Goal: Task Accomplishment & Management: Use online tool/utility

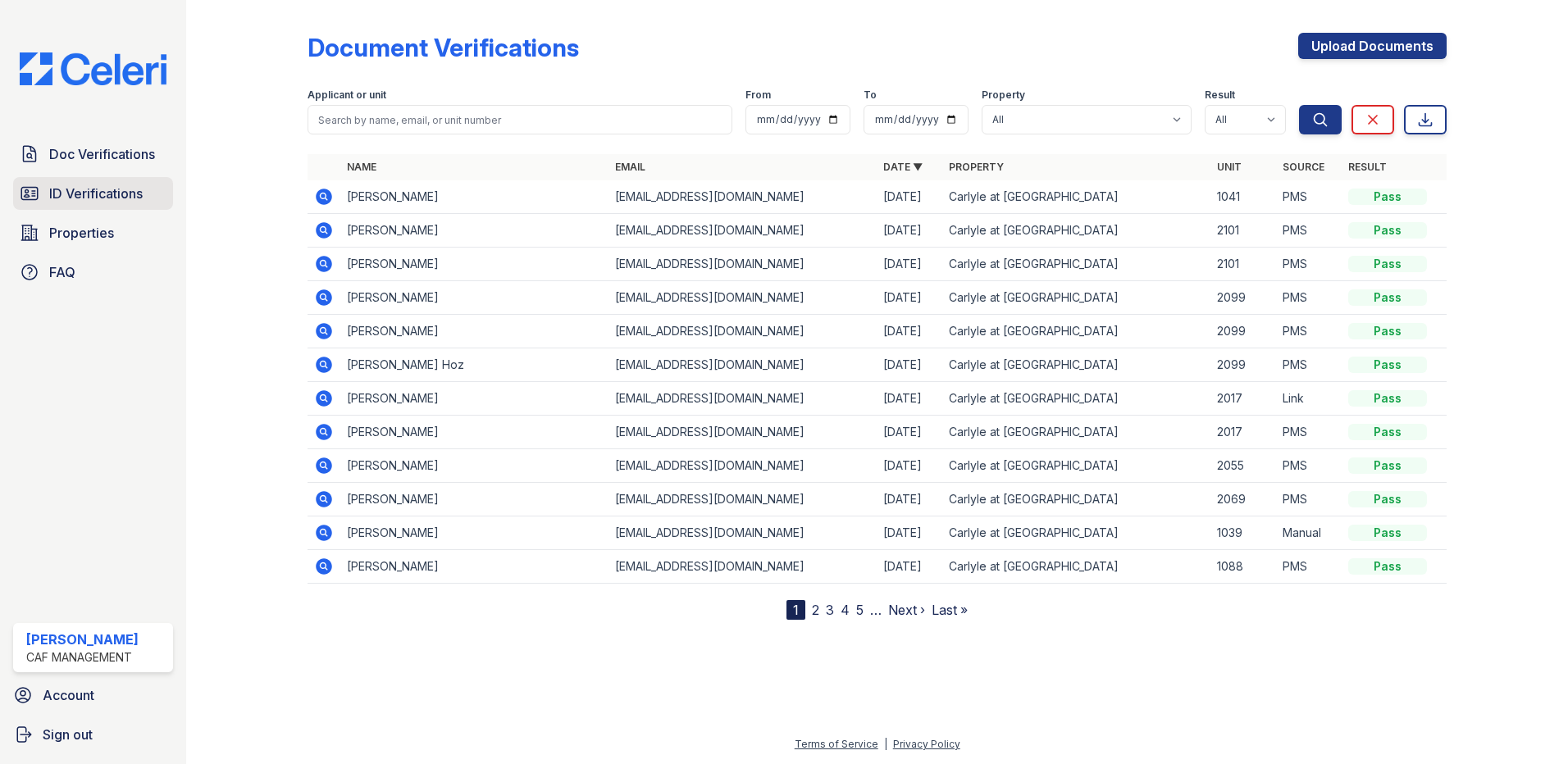
click at [105, 191] on span "ID Verifications" at bounding box center [96, 193] width 94 height 20
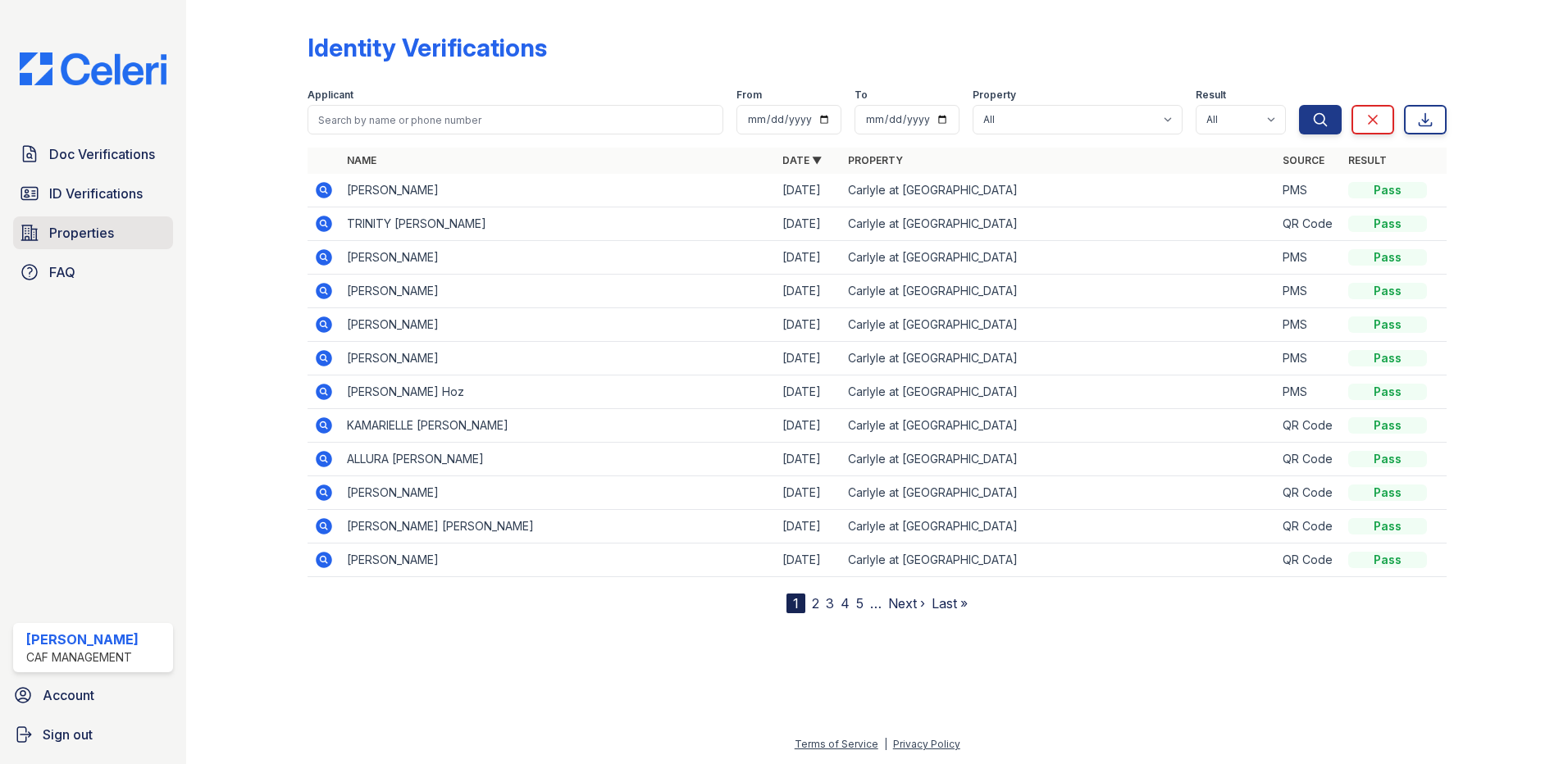
click at [65, 241] on span "Properties" at bounding box center [81, 232] width 65 height 20
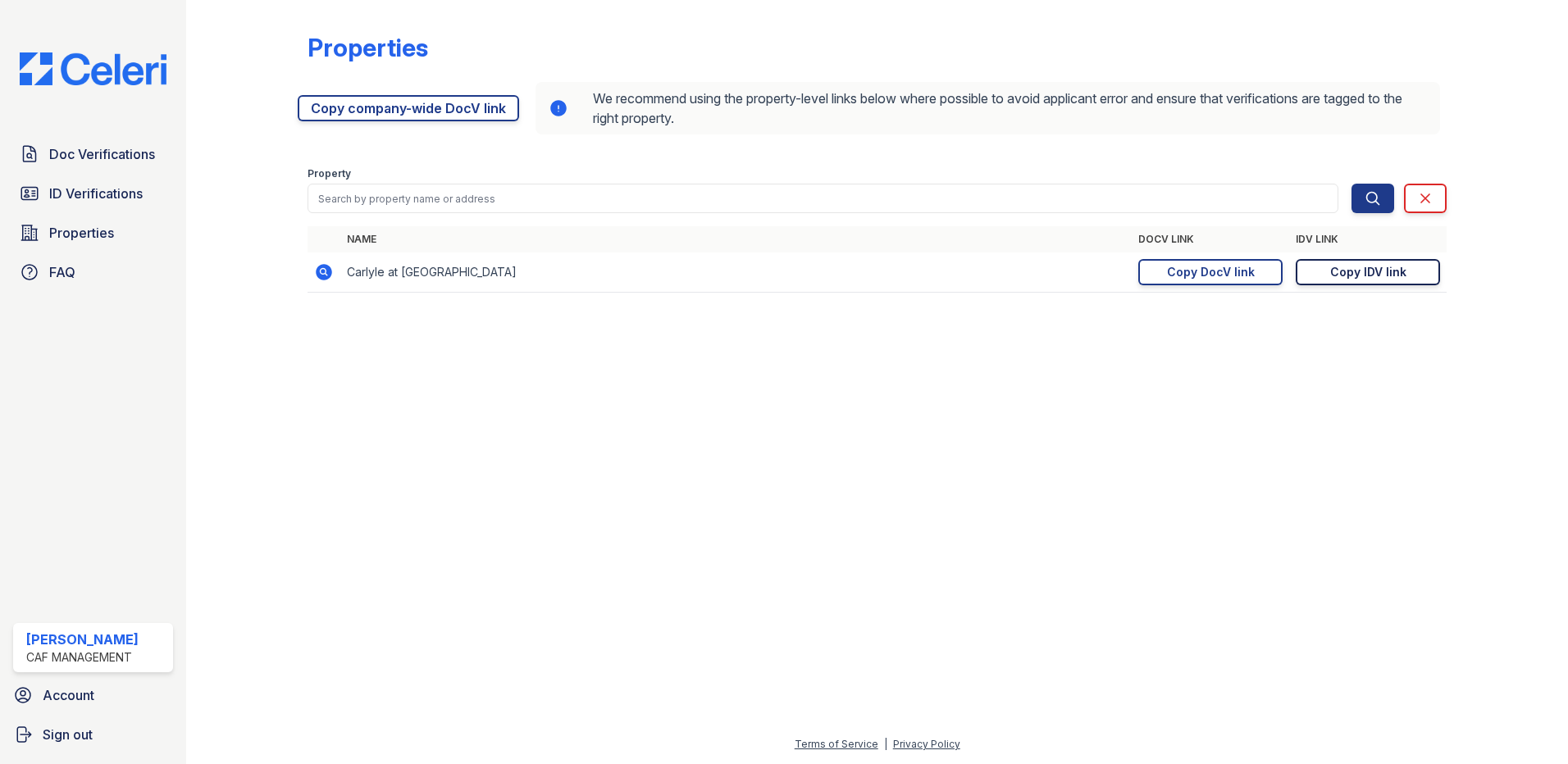
click at [1350, 269] on div "Copy IDV link" at bounding box center [1368, 271] width 76 height 16
click at [118, 184] on span "ID Verifications" at bounding box center [96, 193] width 94 height 20
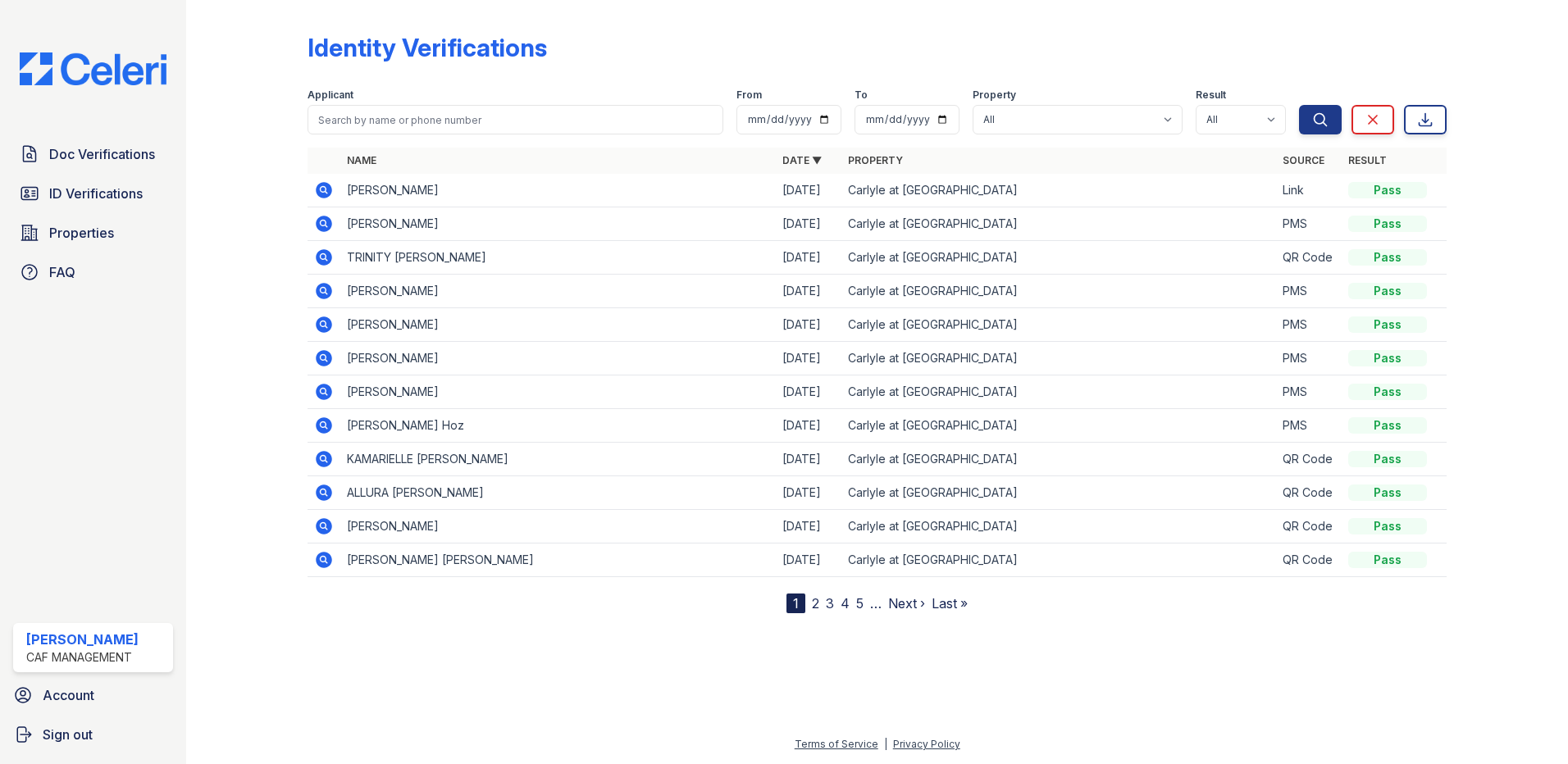
click at [320, 189] on icon at bounding box center [324, 190] width 20 height 20
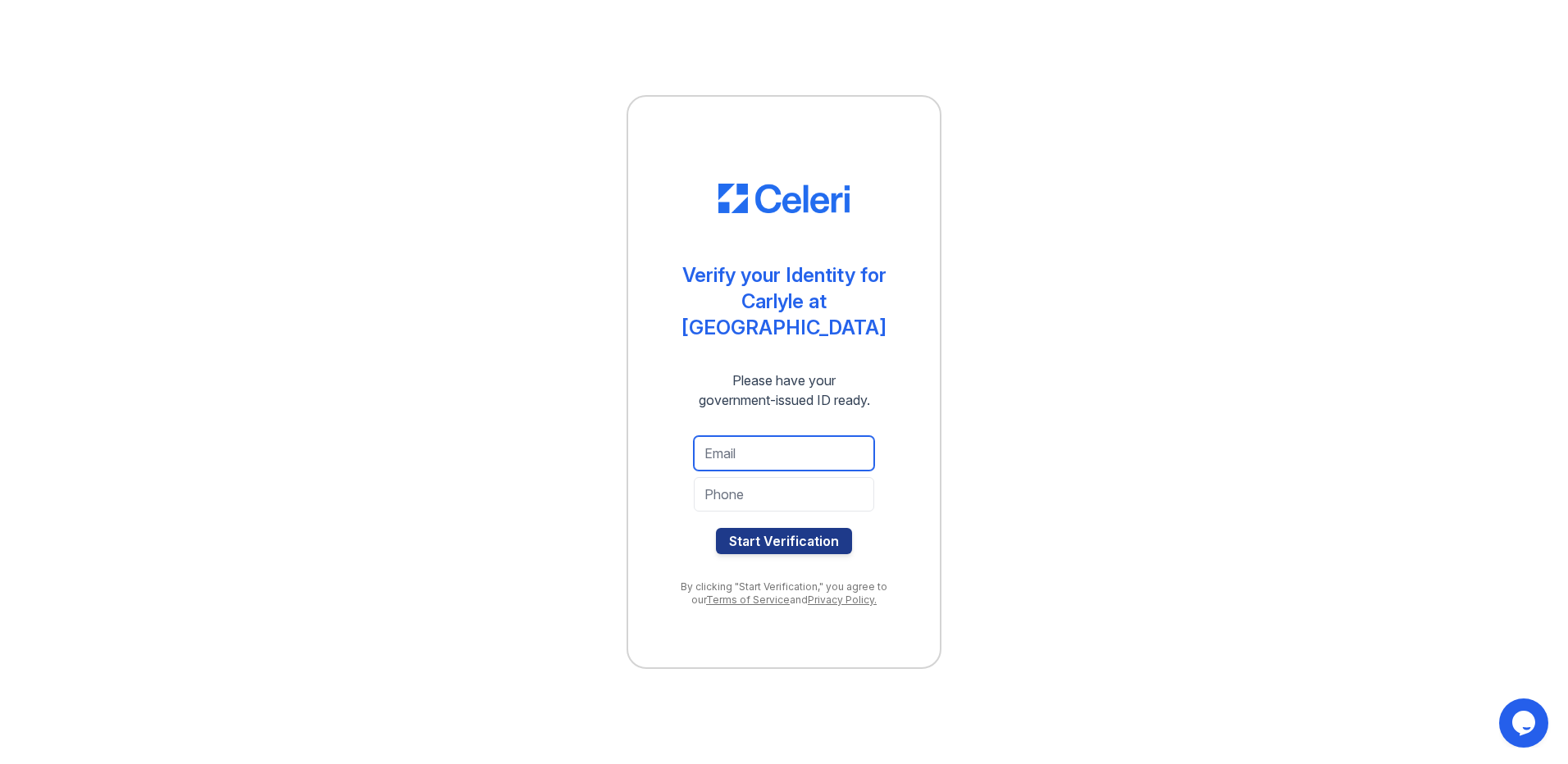
paste input "nativeone88@gmail.com"
type input "nativeone88@gmail.com"
click at [784, 488] on input "tel" at bounding box center [784, 494] width 181 height 34
paste input "(480) 427-6550"
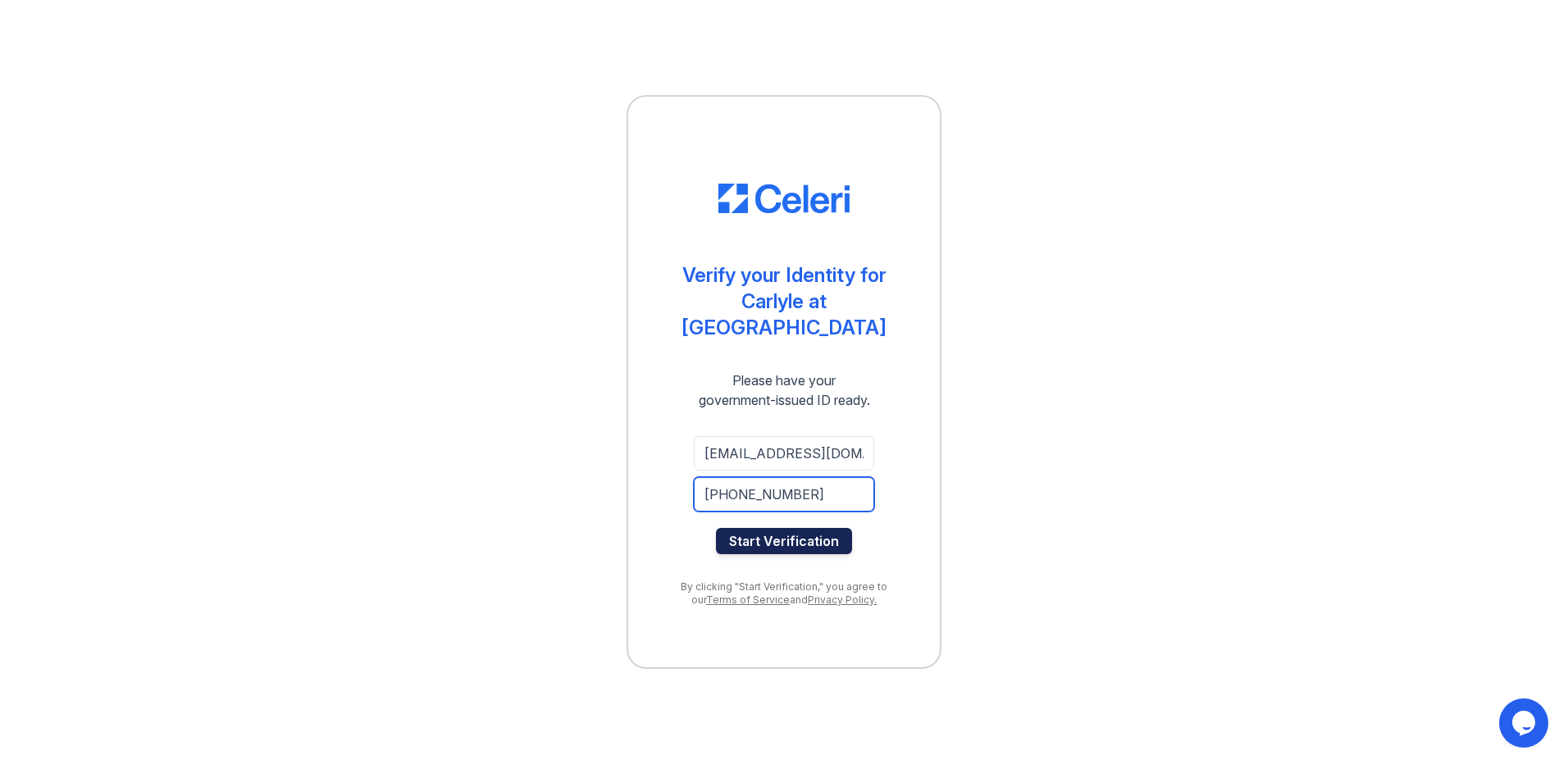
type input "(480) 427-6550"
click at [771, 530] on button "Start Verification" at bounding box center [784, 541] width 136 height 26
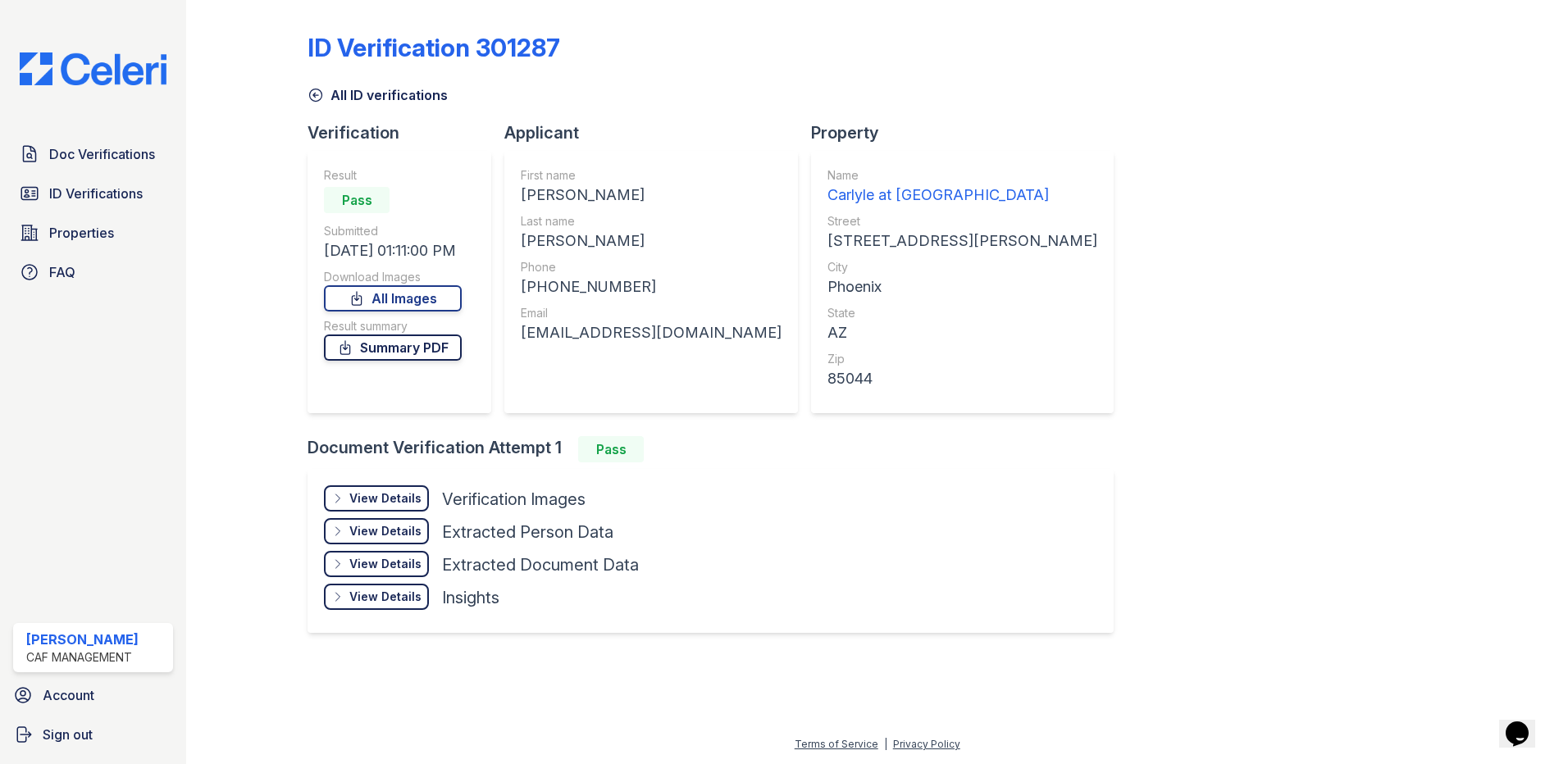
click at [397, 344] on link "Summary PDF" at bounding box center [393, 347] width 138 height 26
click at [446, 295] on link "All Images" at bounding box center [393, 298] width 138 height 26
click at [274, 195] on div at bounding box center [260, 331] width 96 height 649
drag, startPoint x: 533, startPoint y: 758, endPoint x: 533, endPoint y: 768, distance: 10.0
click at [533, 763] on html "Doc Verifications ID Verifications Properties FAQ [PERSON_NAME] CAF Management …" at bounding box center [784, 382] width 1568 height 764
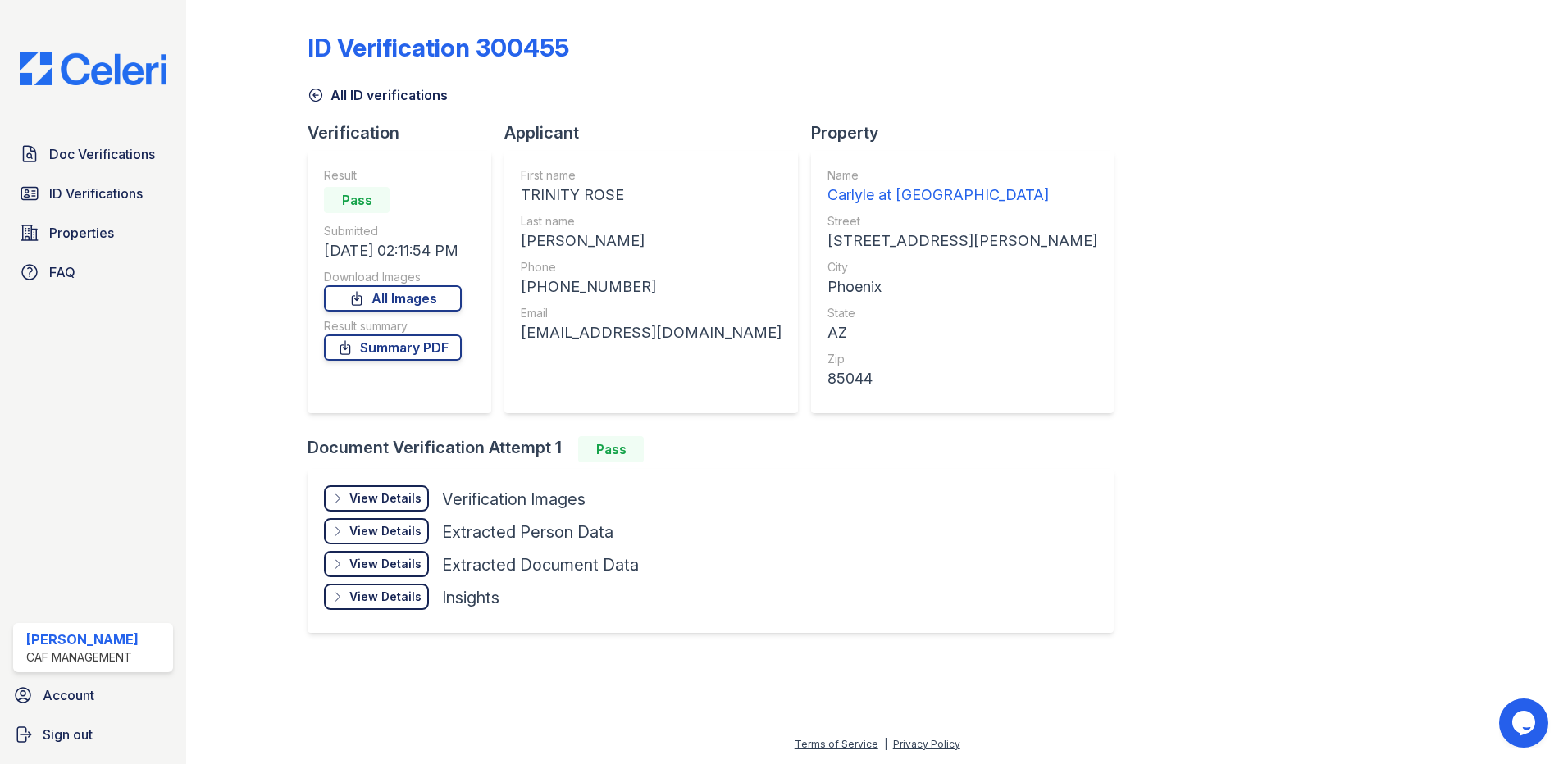
click at [758, 520] on div "View Details Details Hide Details Details Verification Images Document Front Op…" at bounding box center [711, 551] width 806 height 164
